Goal: Information Seeking & Learning: Check status

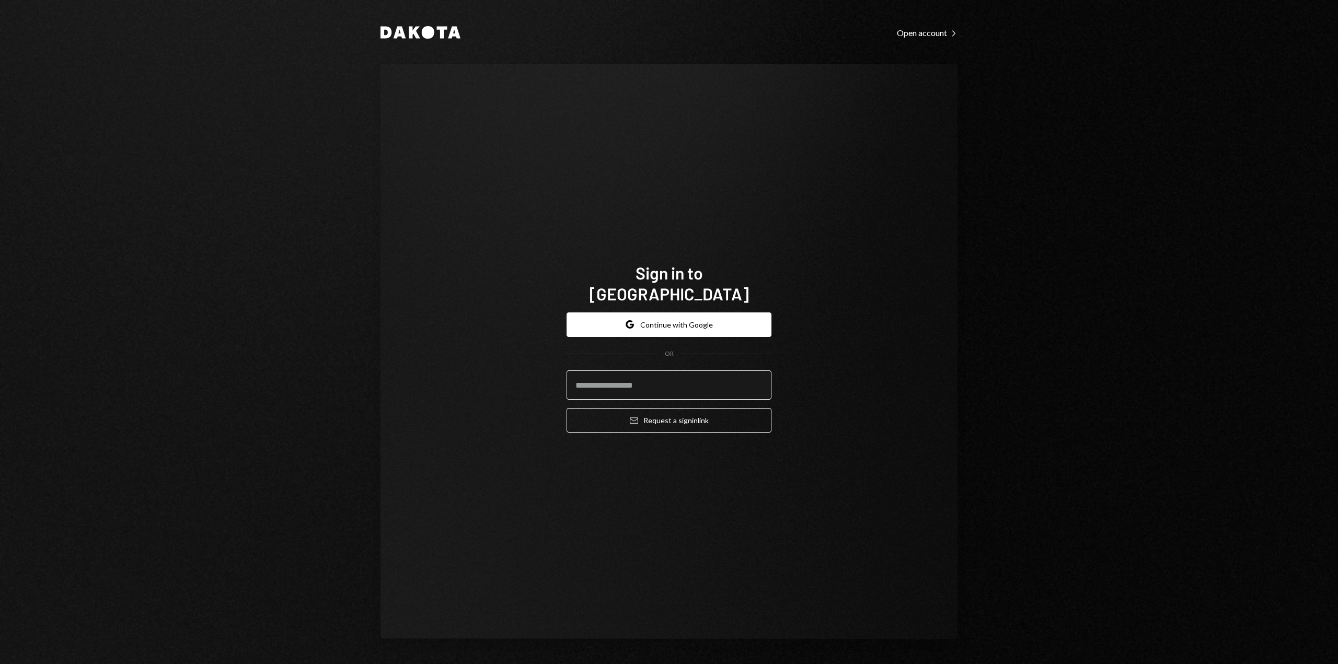
click at [625, 374] on input "email" at bounding box center [669, 385] width 205 height 29
type input "**********"
click at [648, 412] on button "Email Request a sign in link" at bounding box center [669, 420] width 205 height 25
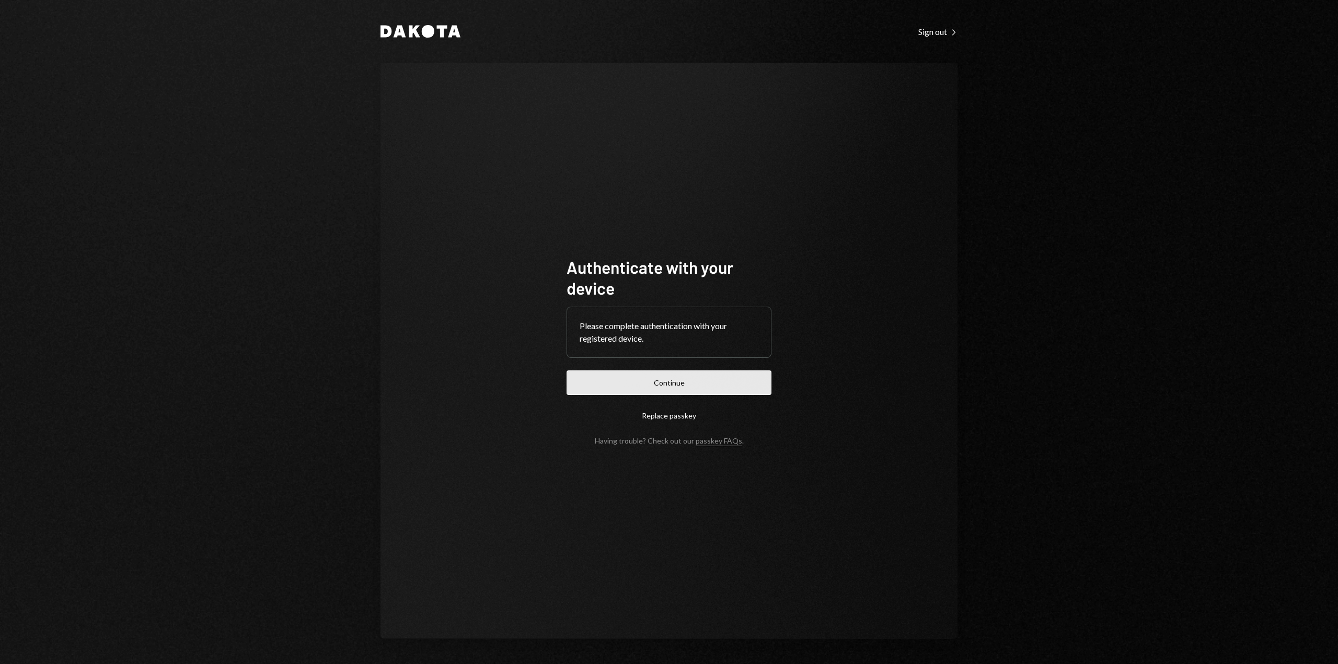
click at [620, 390] on button "Continue" at bounding box center [669, 383] width 205 height 25
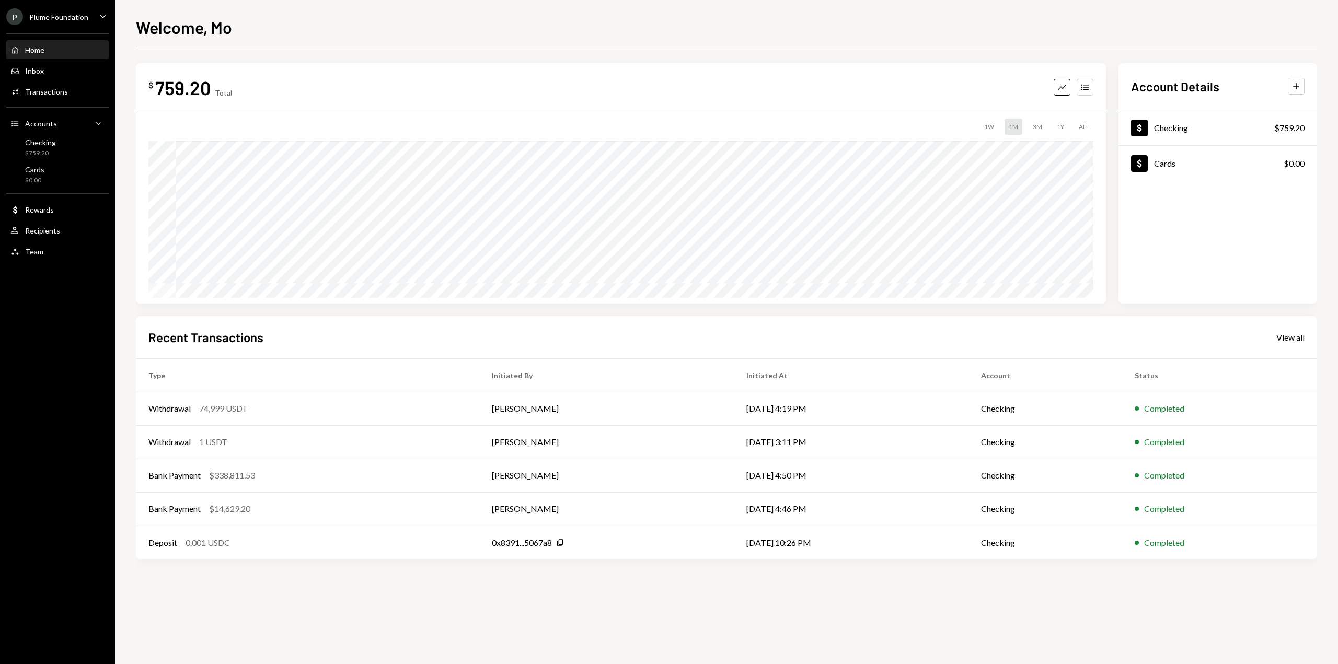
click at [86, 17] on div "Plume Foundation" at bounding box center [58, 17] width 59 height 9
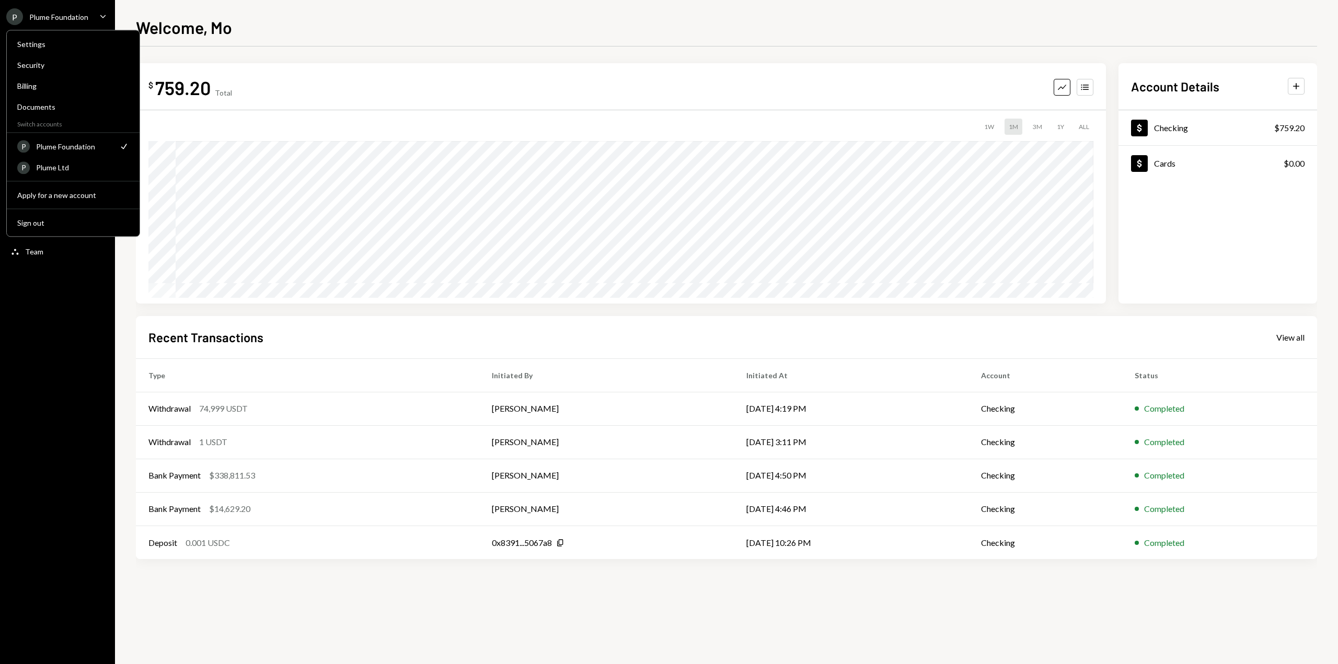
click at [86, 17] on div "Plume Foundation" at bounding box center [58, 17] width 59 height 9
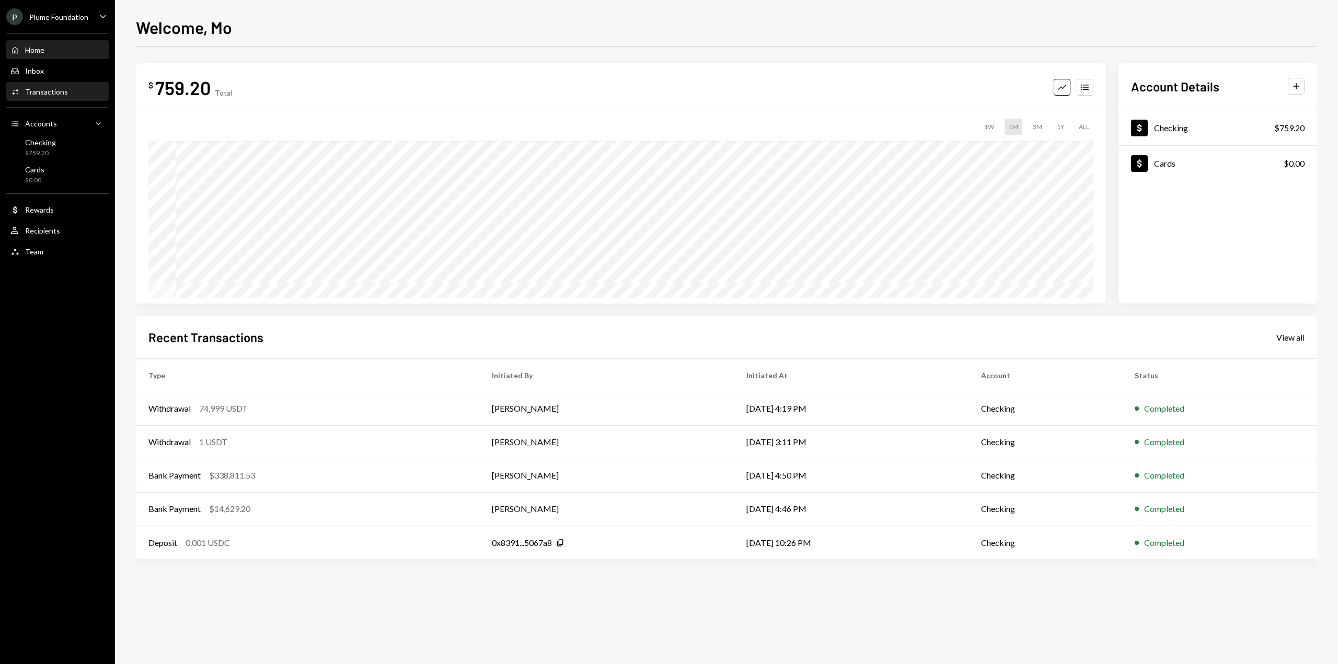
click at [43, 95] on div "Transactions" at bounding box center [46, 91] width 43 height 9
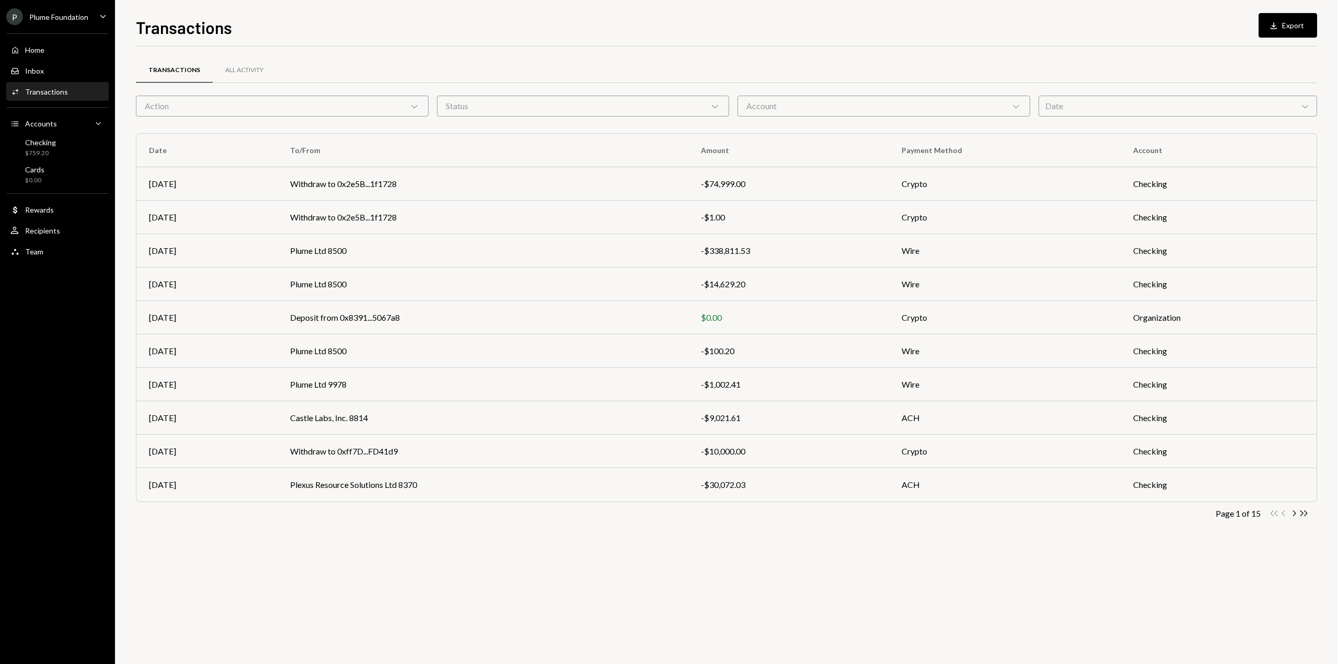
click at [83, 25] on div "P Plume Foundation" at bounding box center [47, 16] width 82 height 17
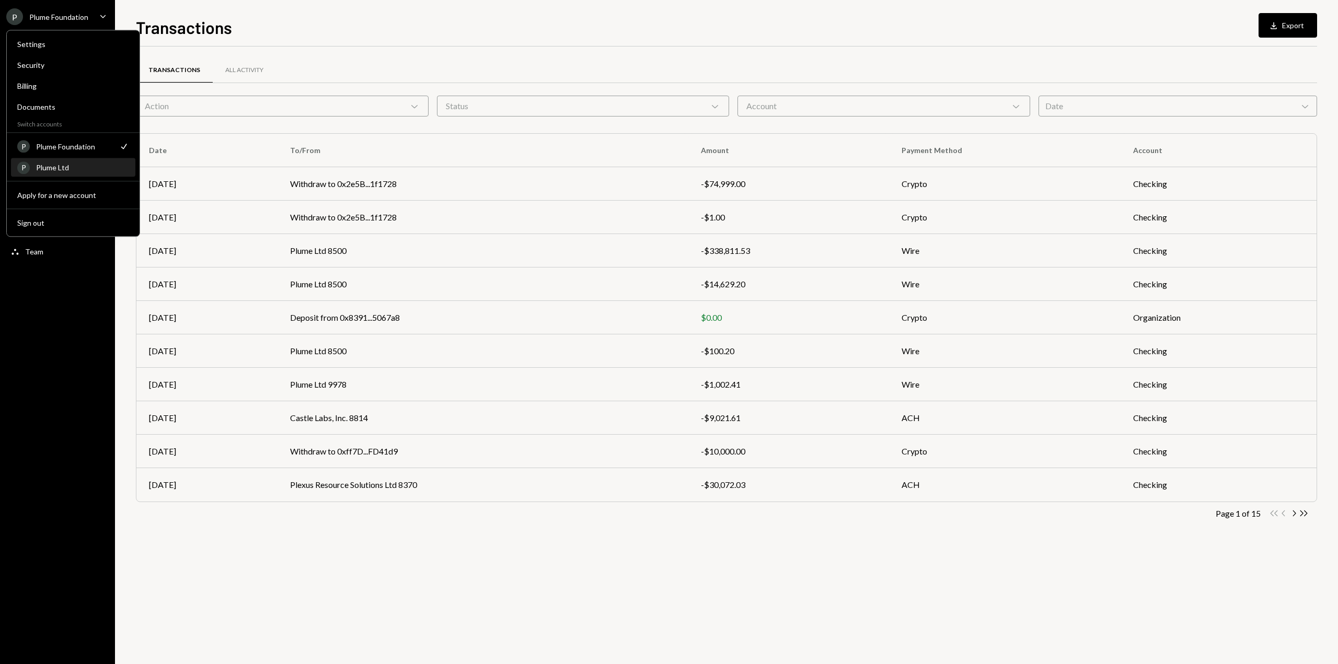
click at [59, 167] on div "Plume Ltd" at bounding box center [82, 167] width 93 height 9
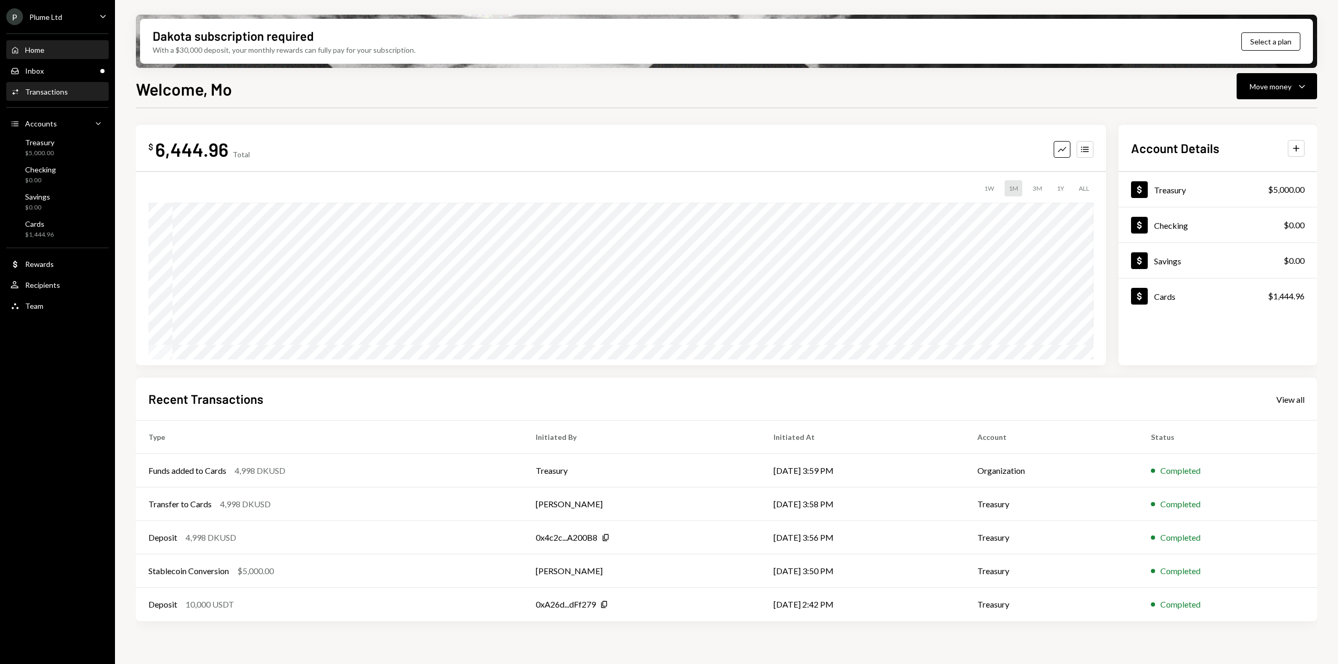
click at [59, 94] on div "Transactions" at bounding box center [46, 91] width 43 height 9
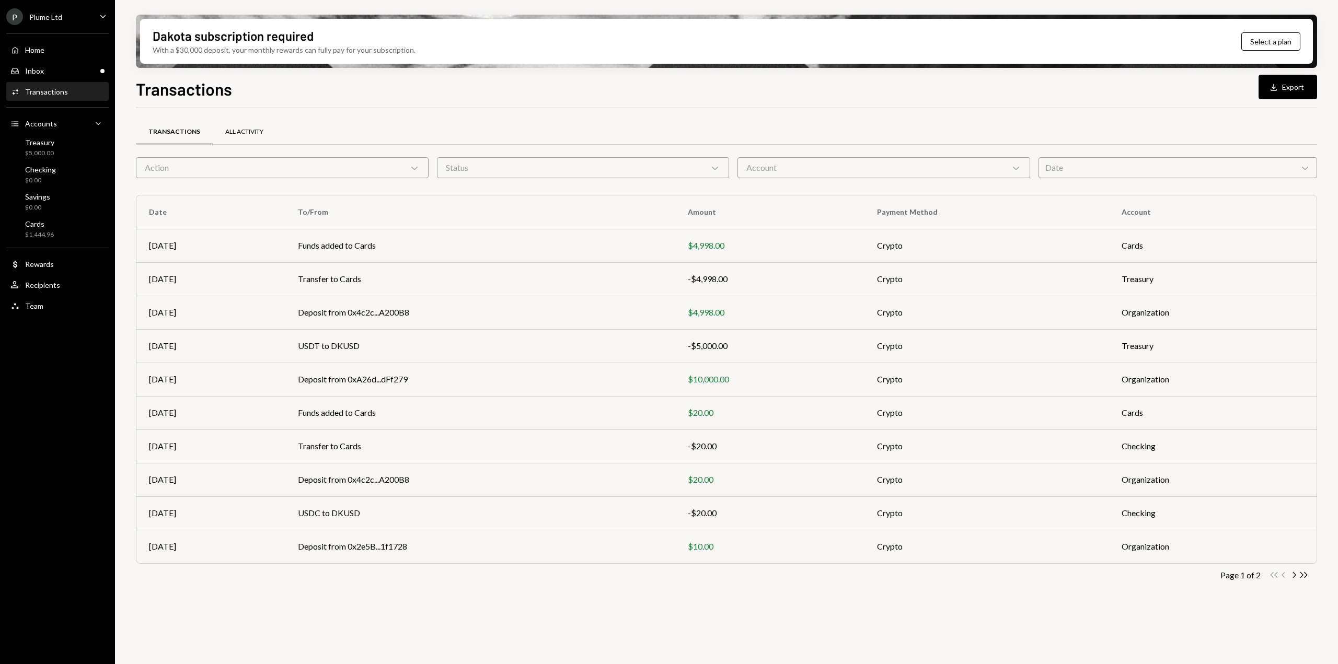
click at [257, 137] on div "All Activity" at bounding box center [244, 132] width 63 height 25
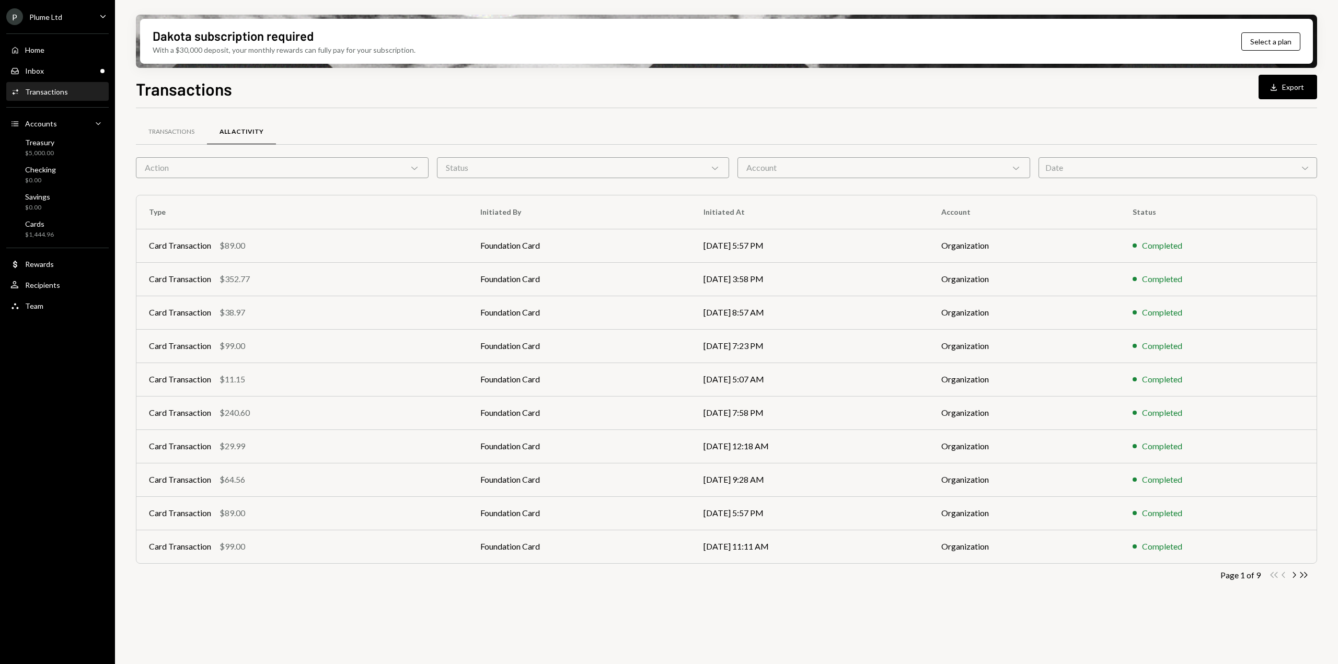
click at [73, 17] on div "P Plume Ltd Caret Down" at bounding box center [57, 16] width 115 height 17
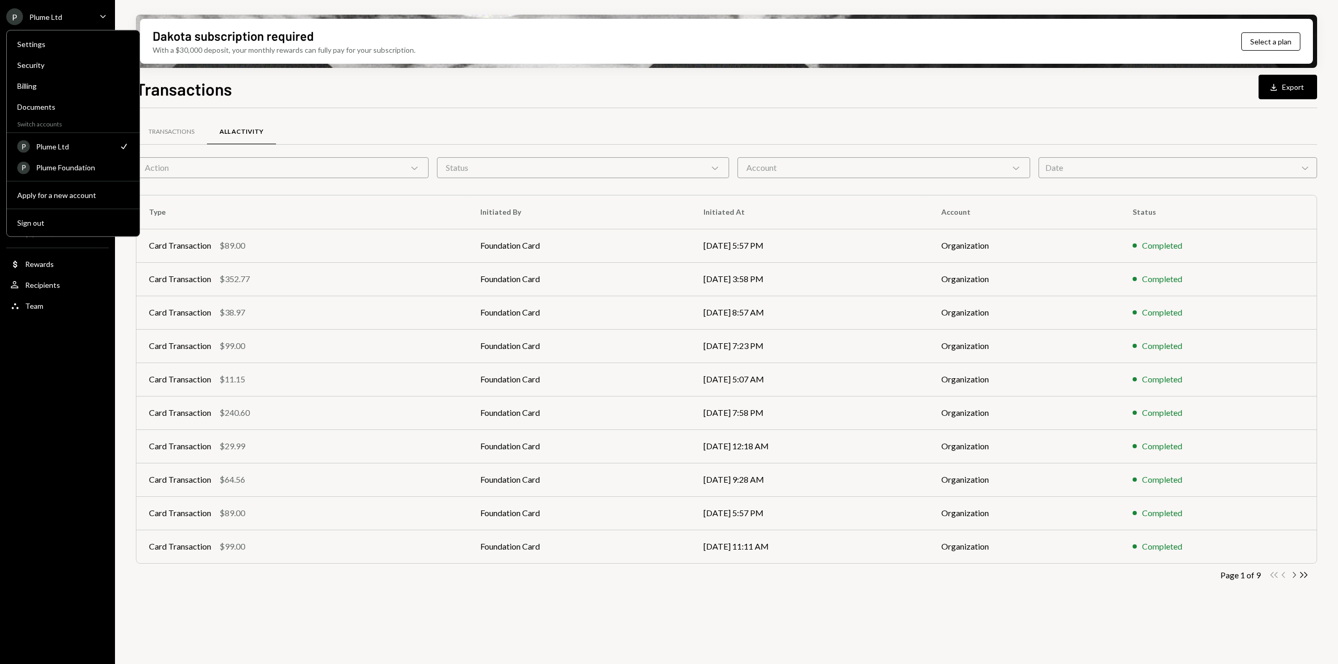
click at [1294, 575] on icon "Chevron Right" at bounding box center [1294, 575] width 10 height 10
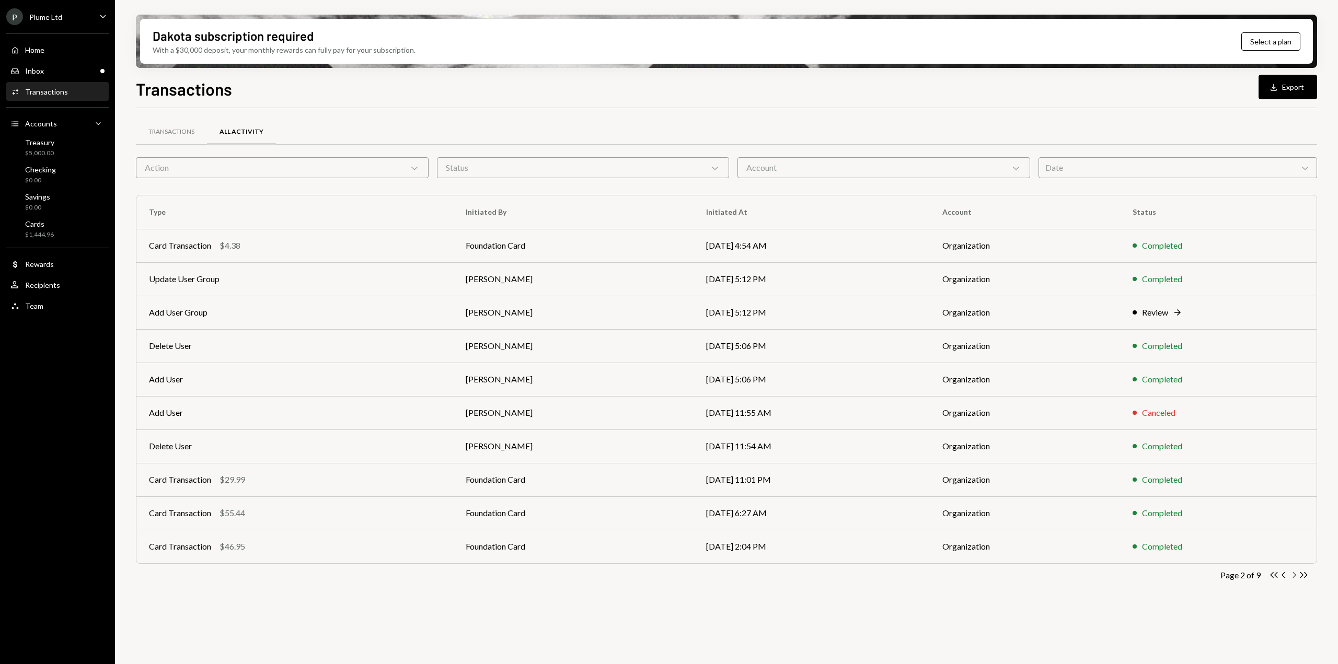
click at [1291, 573] on icon "Chevron Right" at bounding box center [1294, 575] width 10 height 10
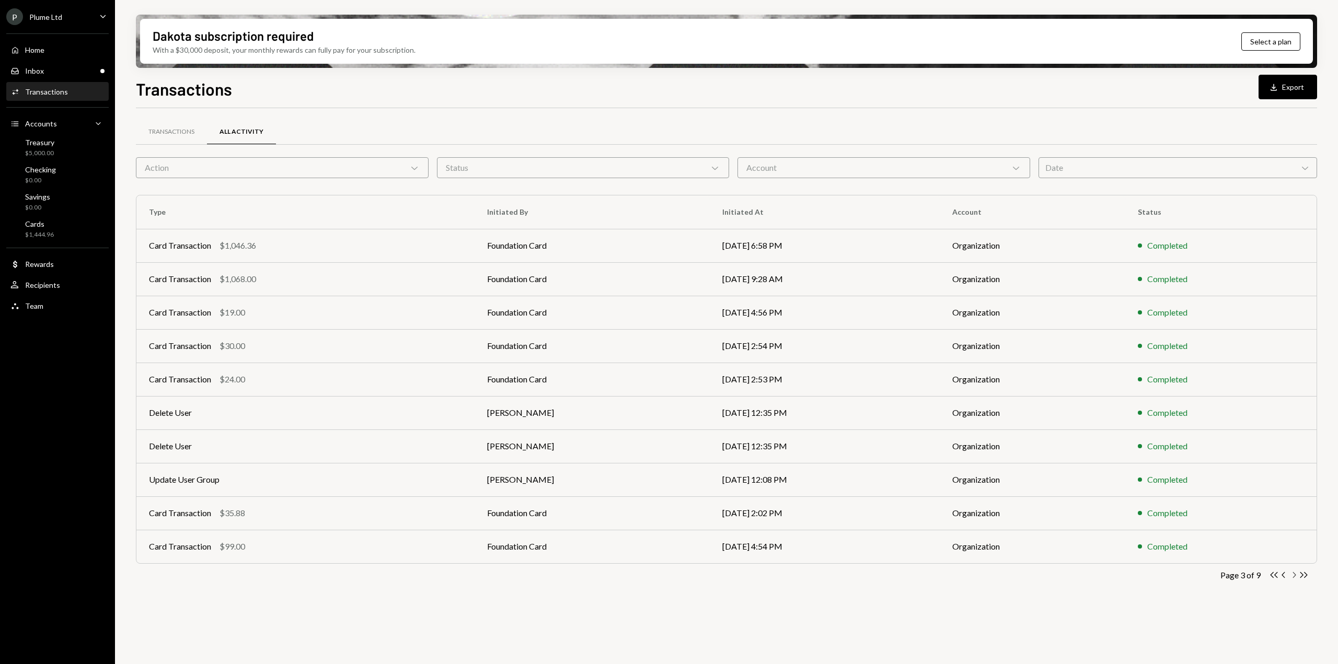
click at [1291, 573] on icon "Chevron Right" at bounding box center [1294, 575] width 10 height 10
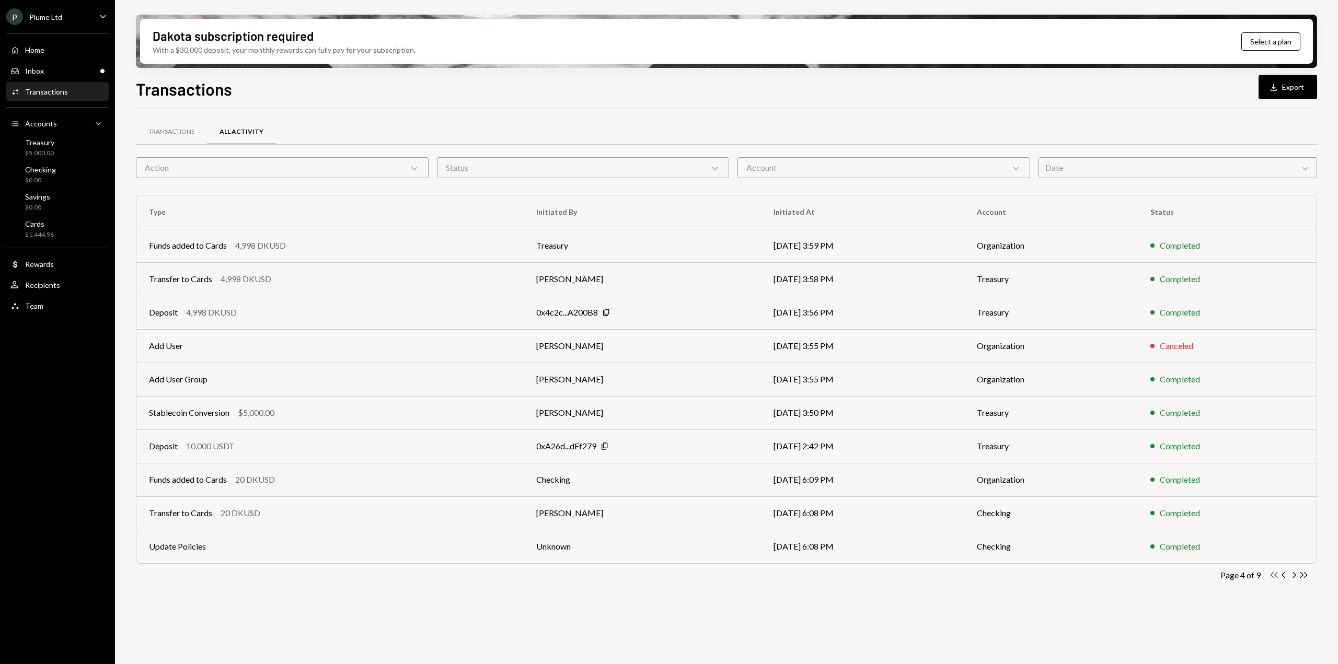
click at [1272, 577] on icon "Double Arrow Left" at bounding box center [1274, 575] width 10 height 10
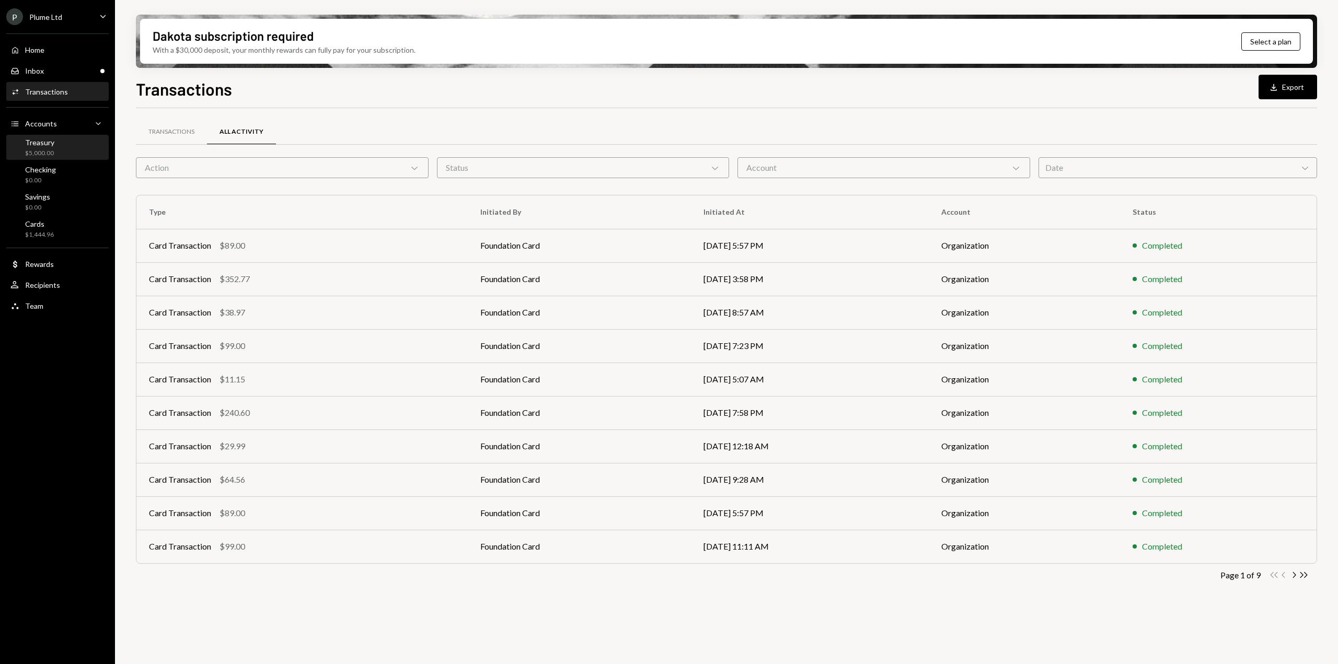
click at [41, 156] on div "$5,000.00" at bounding box center [39, 153] width 29 height 9
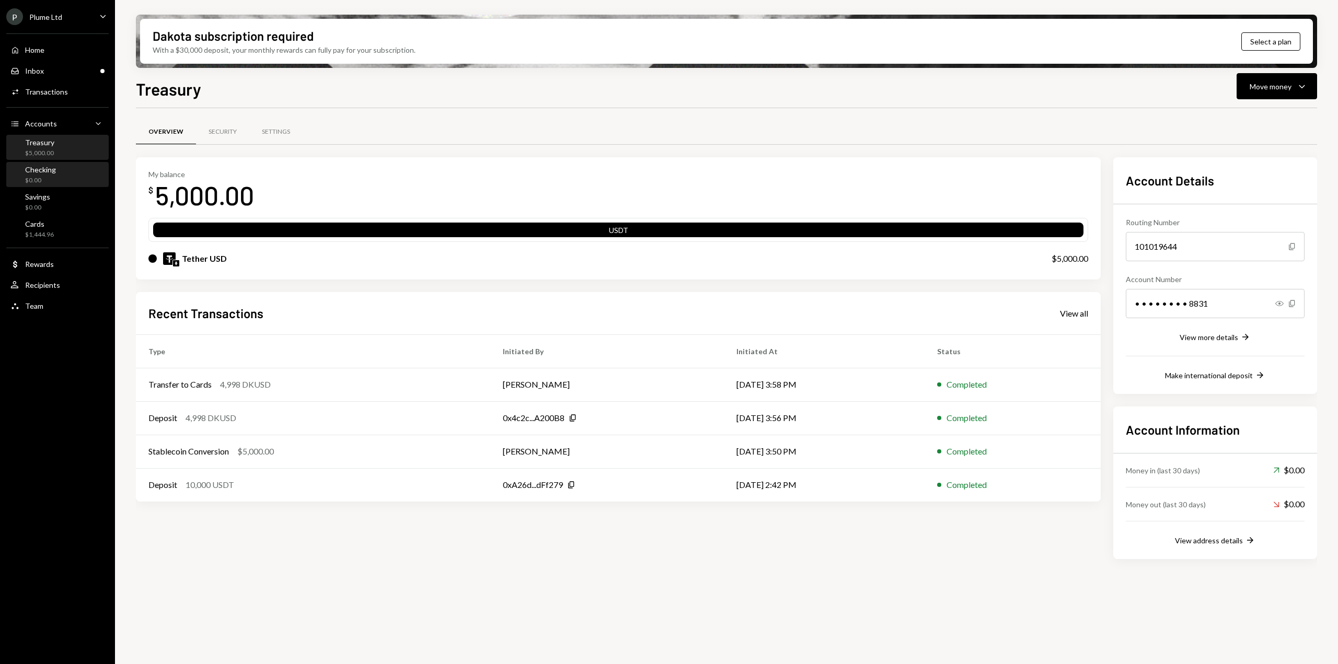
click at [49, 172] on div "Checking" at bounding box center [40, 169] width 31 height 9
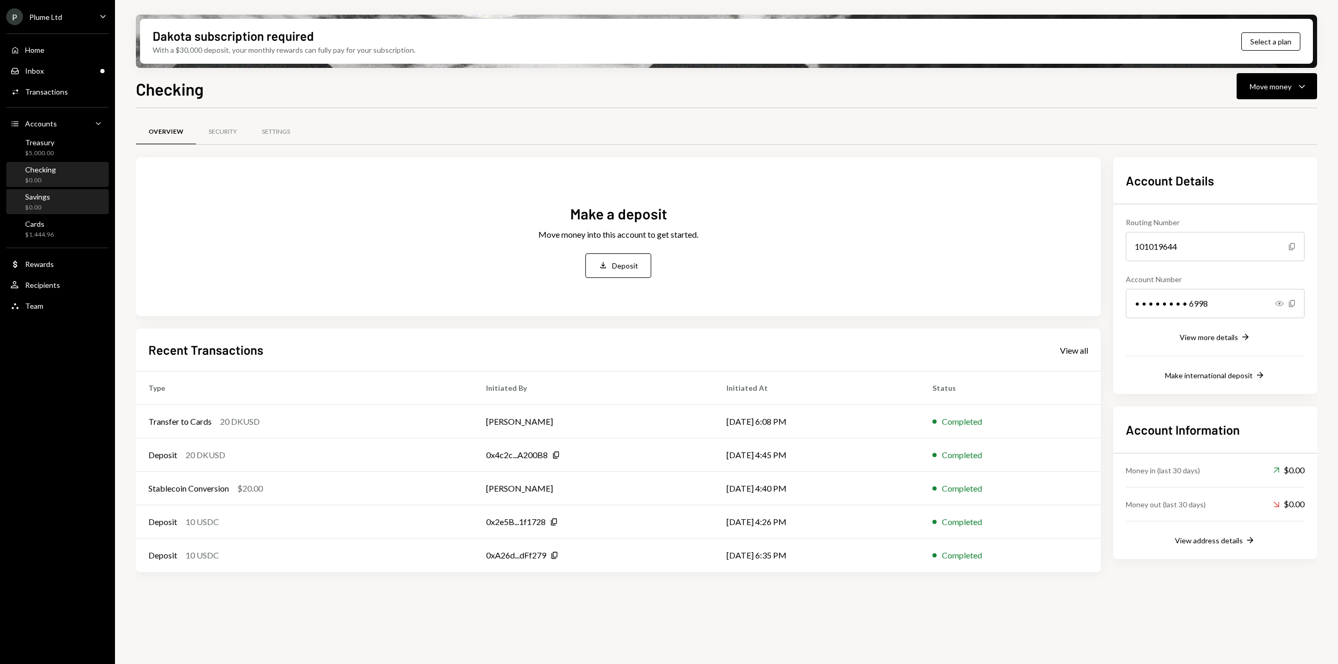
click at [45, 196] on div "Savings" at bounding box center [37, 196] width 25 height 9
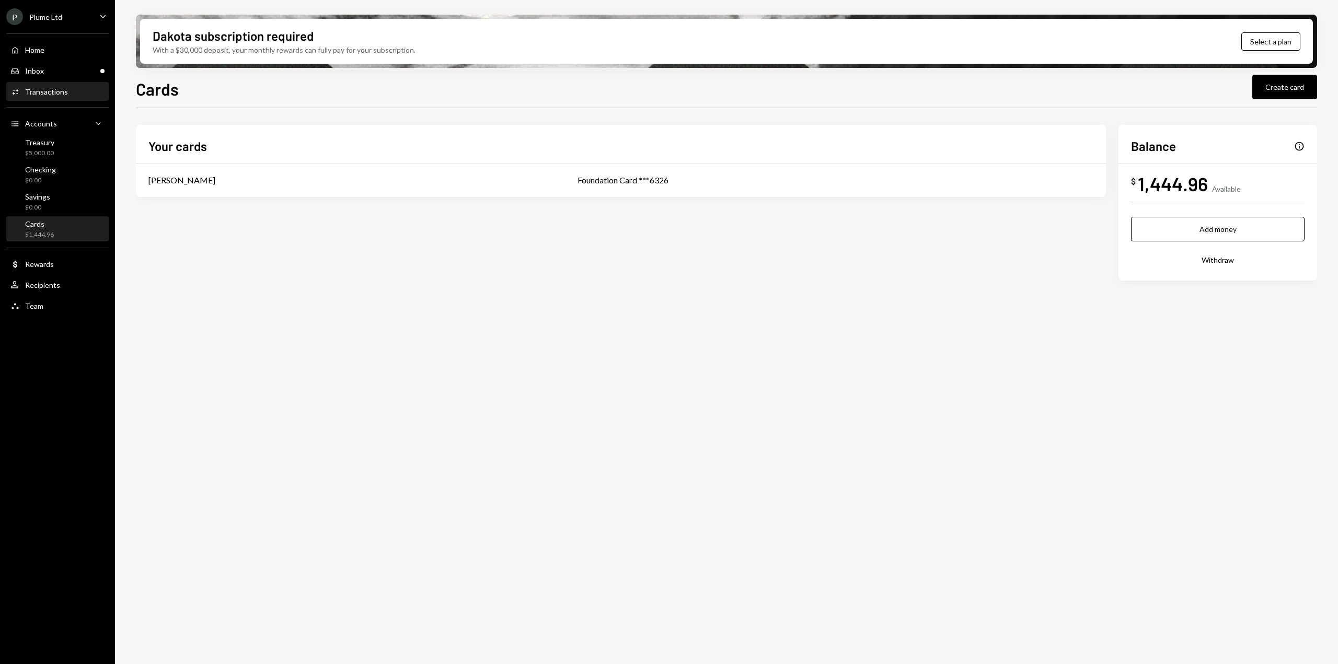
click at [55, 89] on div "Transactions" at bounding box center [46, 91] width 43 height 9
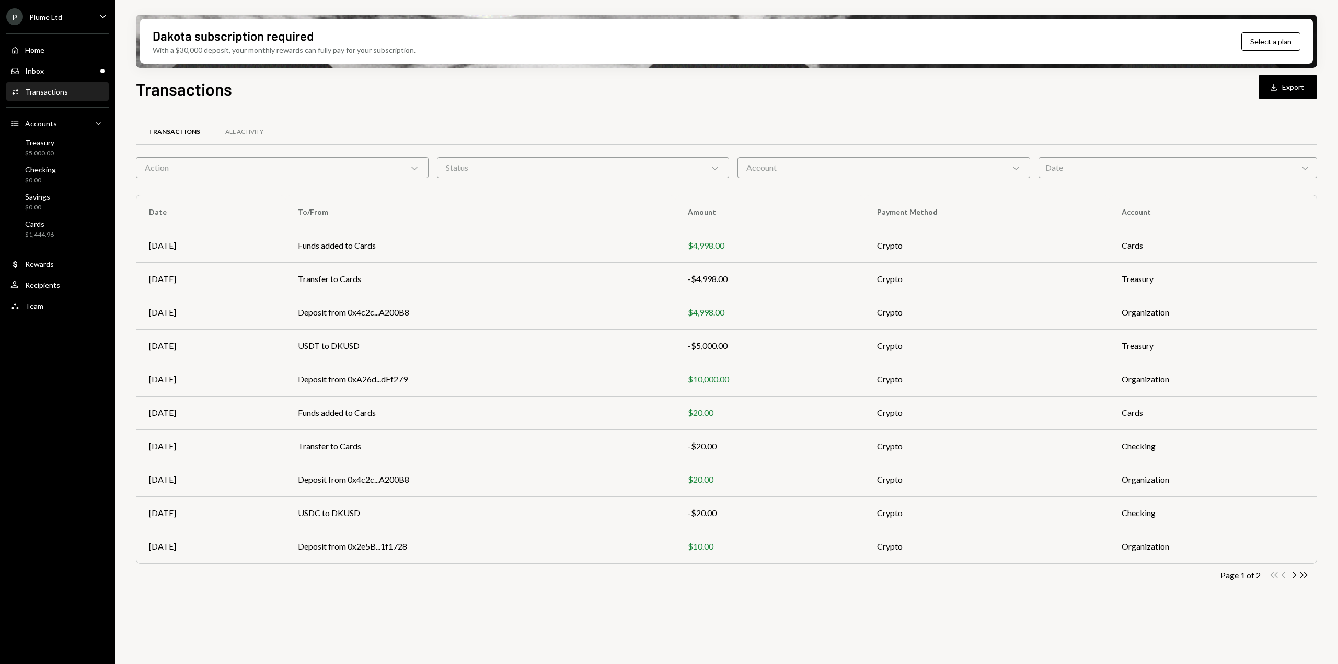
click at [70, 19] on div "P Plume Ltd Caret Down" at bounding box center [57, 16] width 115 height 17
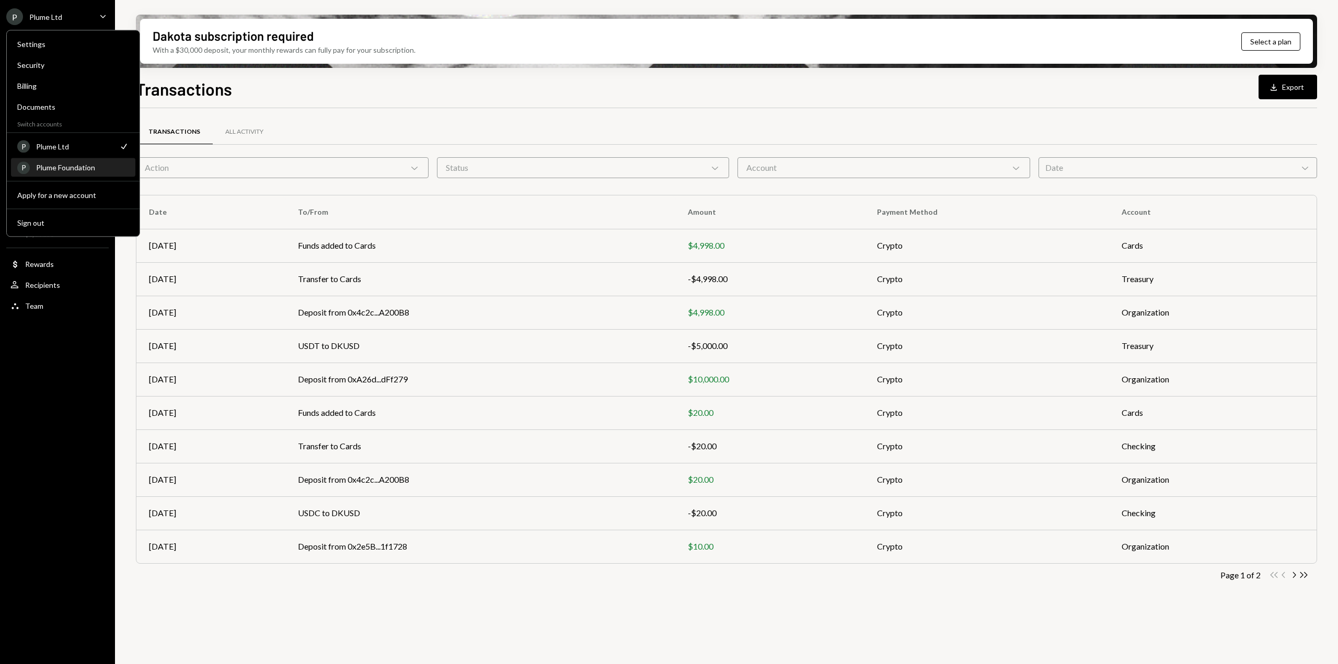
click at [56, 161] on div "P Plume Foundation" at bounding box center [73, 168] width 112 height 18
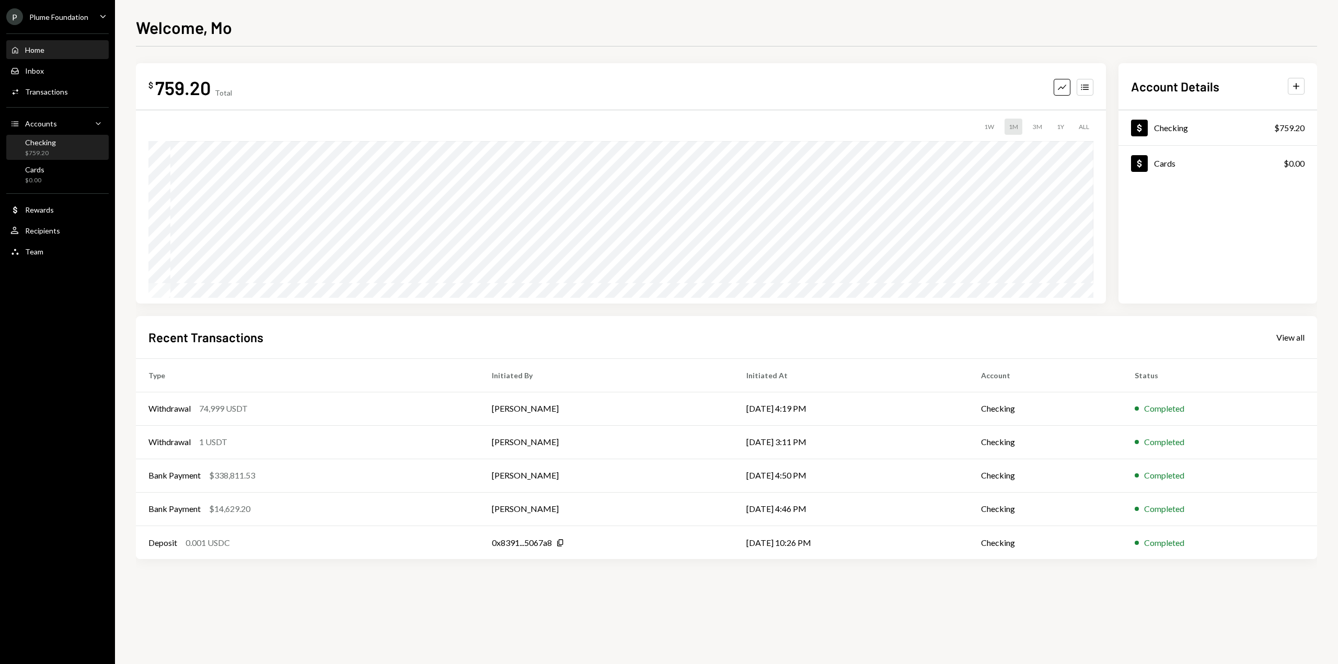
click at [63, 151] on div "Checking $759.20" at bounding box center [57, 148] width 94 height 20
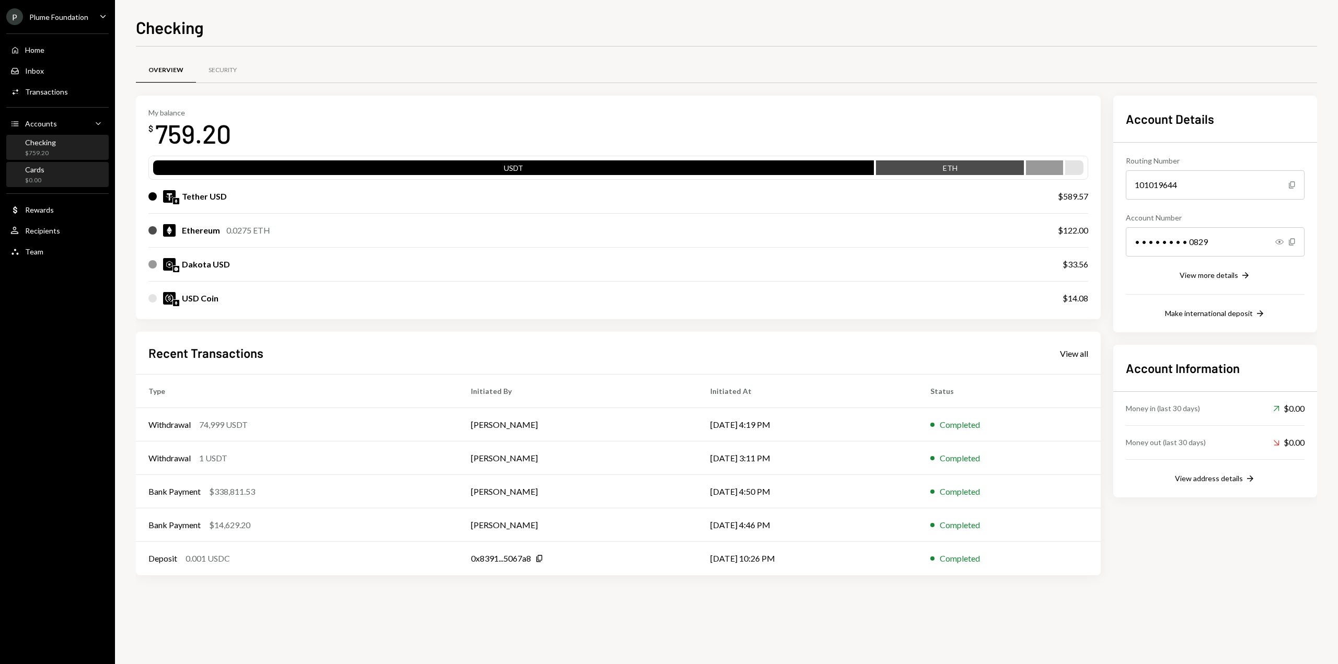
click at [40, 174] on div "Cards" at bounding box center [34, 169] width 19 height 9
